Goal: Information Seeking & Learning: Find contact information

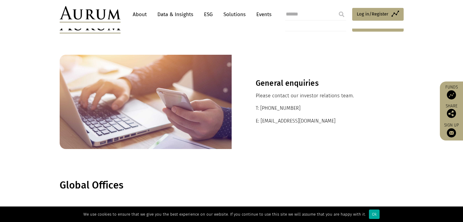
scroll to position [152, 0]
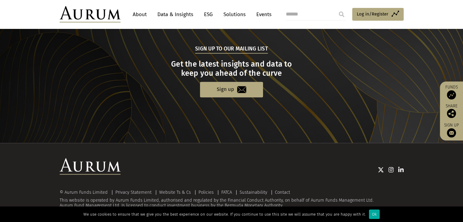
scroll to position [630, 0]
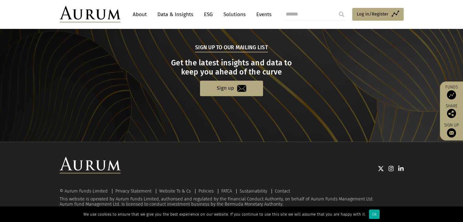
click at [147, 18] on link "About" at bounding box center [140, 14] width 20 height 11
click at [145, 17] on link "About" at bounding box center [140, 14] width 20 height 11
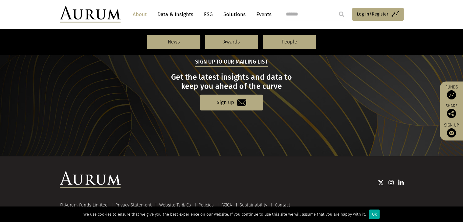
scroll to position [686, 0]
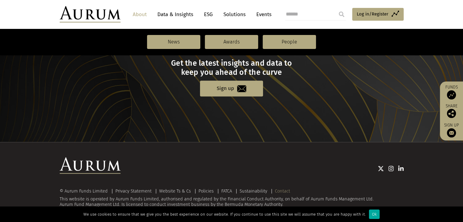
click at [286, 190] on link "Contact" at bounding box center [282, 190] width 15 height 5
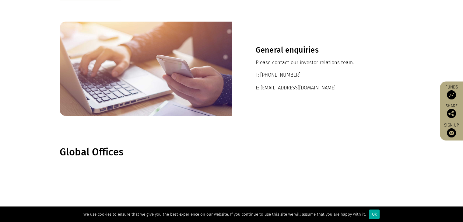
scroll to position [171, 0]
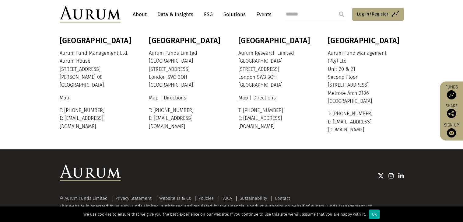
click at [364, 113] on p "T: +27 11 325 4820 E: info@aurum.co.za" at bounding box center [365, 122] width 74 height 24
copy p "+44 20 7589 8899"
drag, startPoint x: 285, startPoint y: 107, endPoint x: 244, endPoint y: 107, distance: 41.7
click at [244, 107] on p "T: +44 20 7589 8899 E: info@aurum.com" at bounding box center [275, 119] width 74 height 24
copy p "+27 11 325 4820"
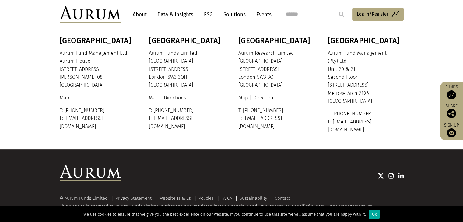
drag, startPoint x: 333, startPoint y: 112, endPoint x: 378, endPoint y: 113, distance: 45.4
click at [378, 113] on p "T: +27 11 325 4820 E: info@aurum.co.za" at bounding box center [365, 122] width 74 height 24
copy p "+27 11 325 4820"
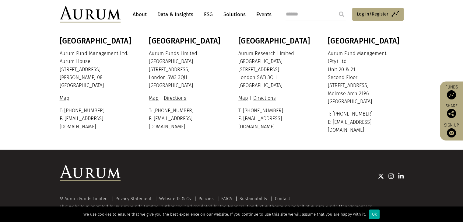
scroll to position [171, 0]
